Goal: Transaction & Acquisition: Purchase product/service

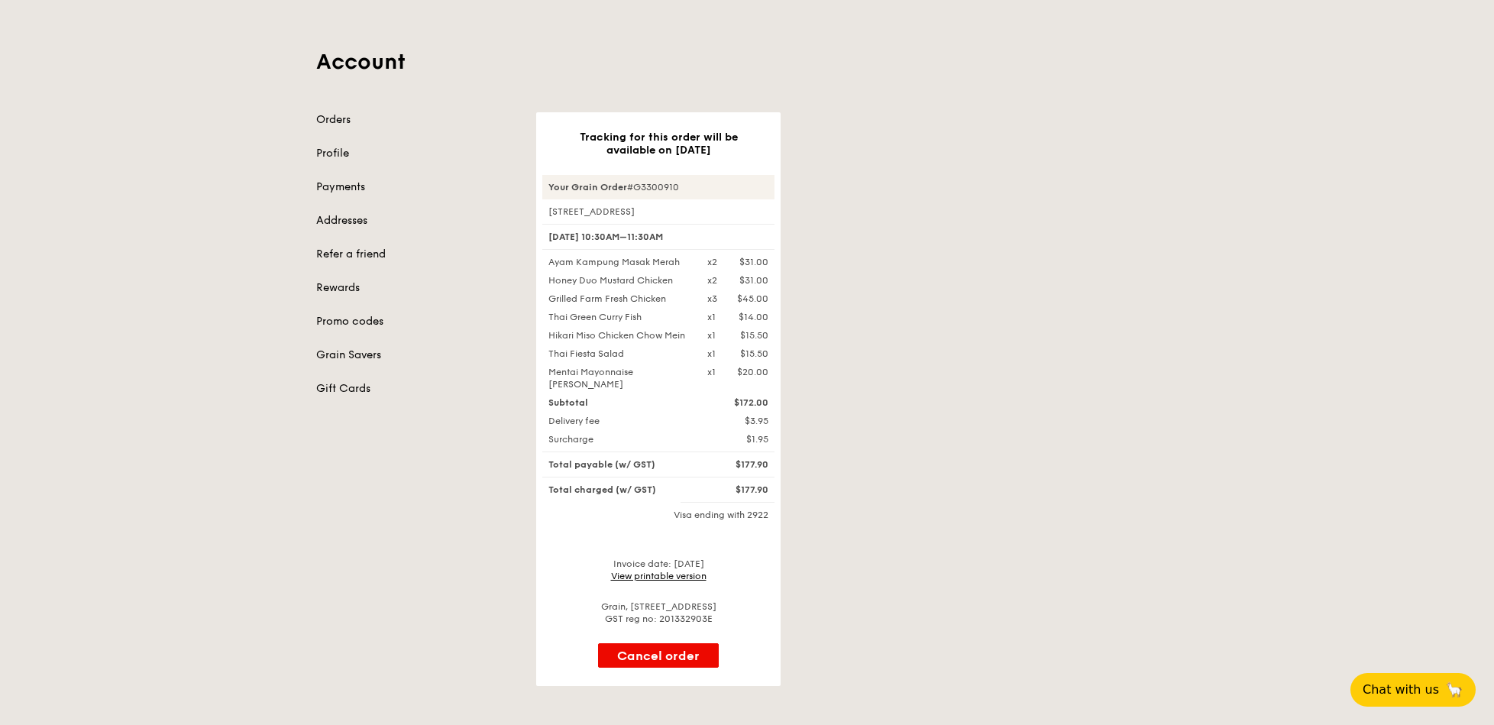
click at [946, 343] on div "Tracking for this order will be available on [DATE] Your Grain Order #G3300910 …" at bounding box center [857, 399] width 660 height 574
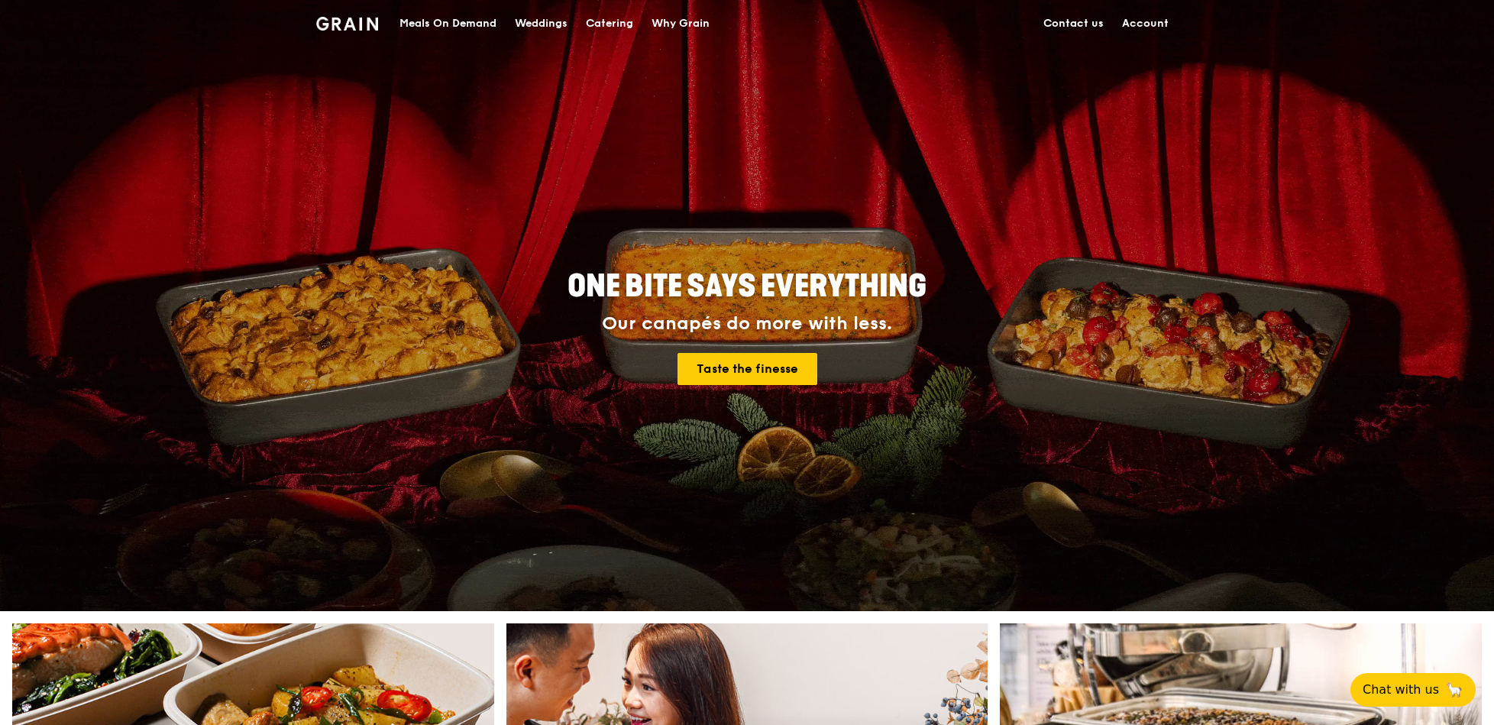
click at [422, 24] on div "Meals On Demand" at bounding box center [448, 24] width 97 height 46
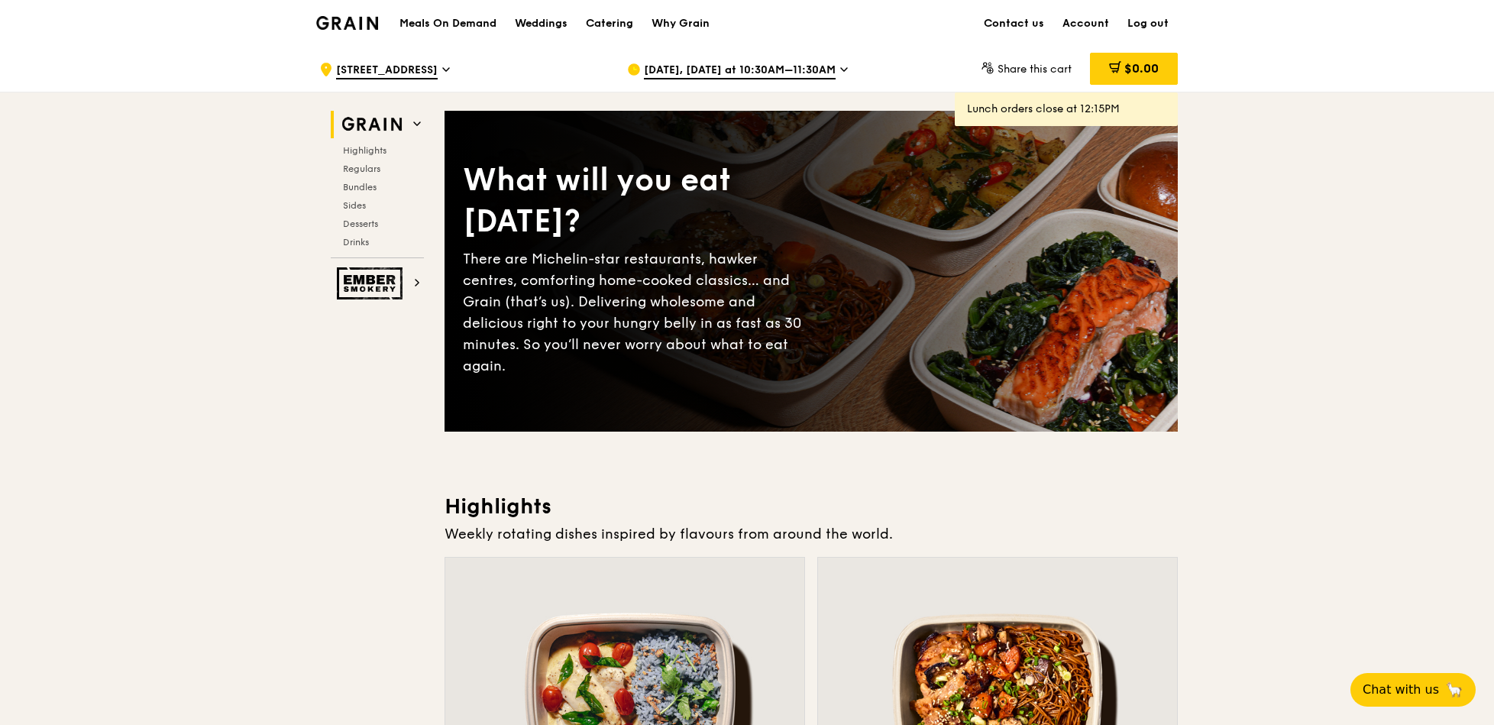
click at [734, 69] on span "Oct 14, Today at 10:30AM–11:30AM" at bounding box center [740, 71] width 192 height 17
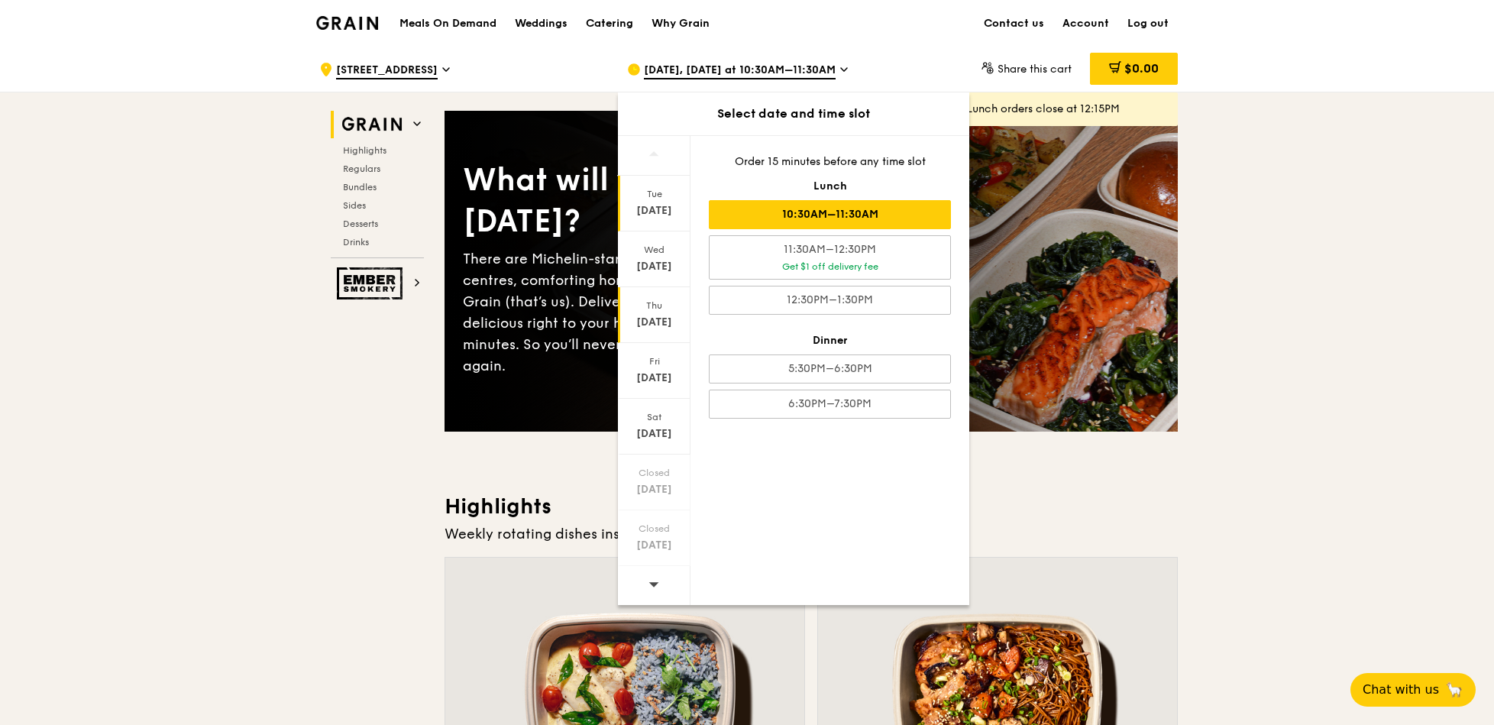
click at [657, 315] on div "Oct 16" at bounding box center [654, 322] width 68 height 15
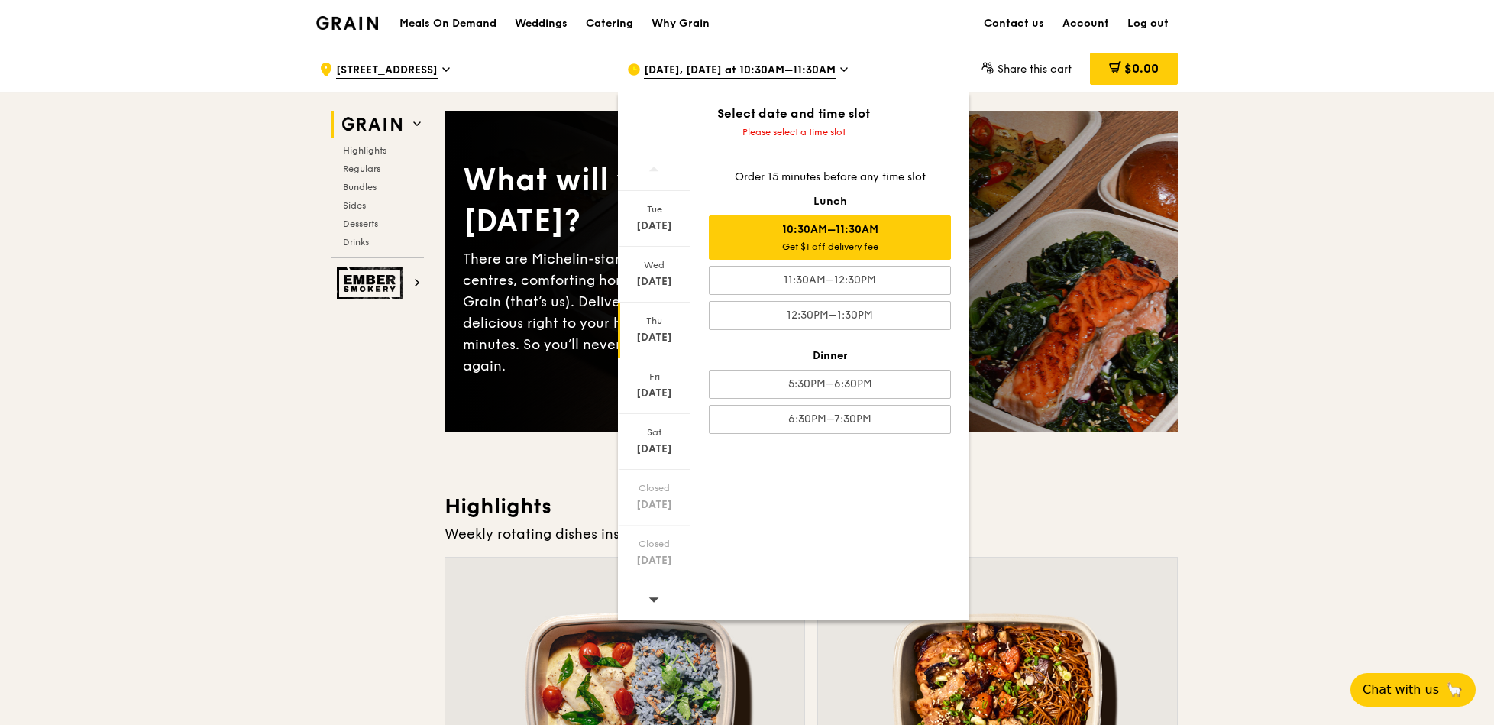
click at [812, 222] on div "10:30AM–11:30AM Get $1 off delivery fee" at bounding box center [830, 237] width 242 height 44
